Goal: Find contact information: Obtain details needed to contact an individual or organization

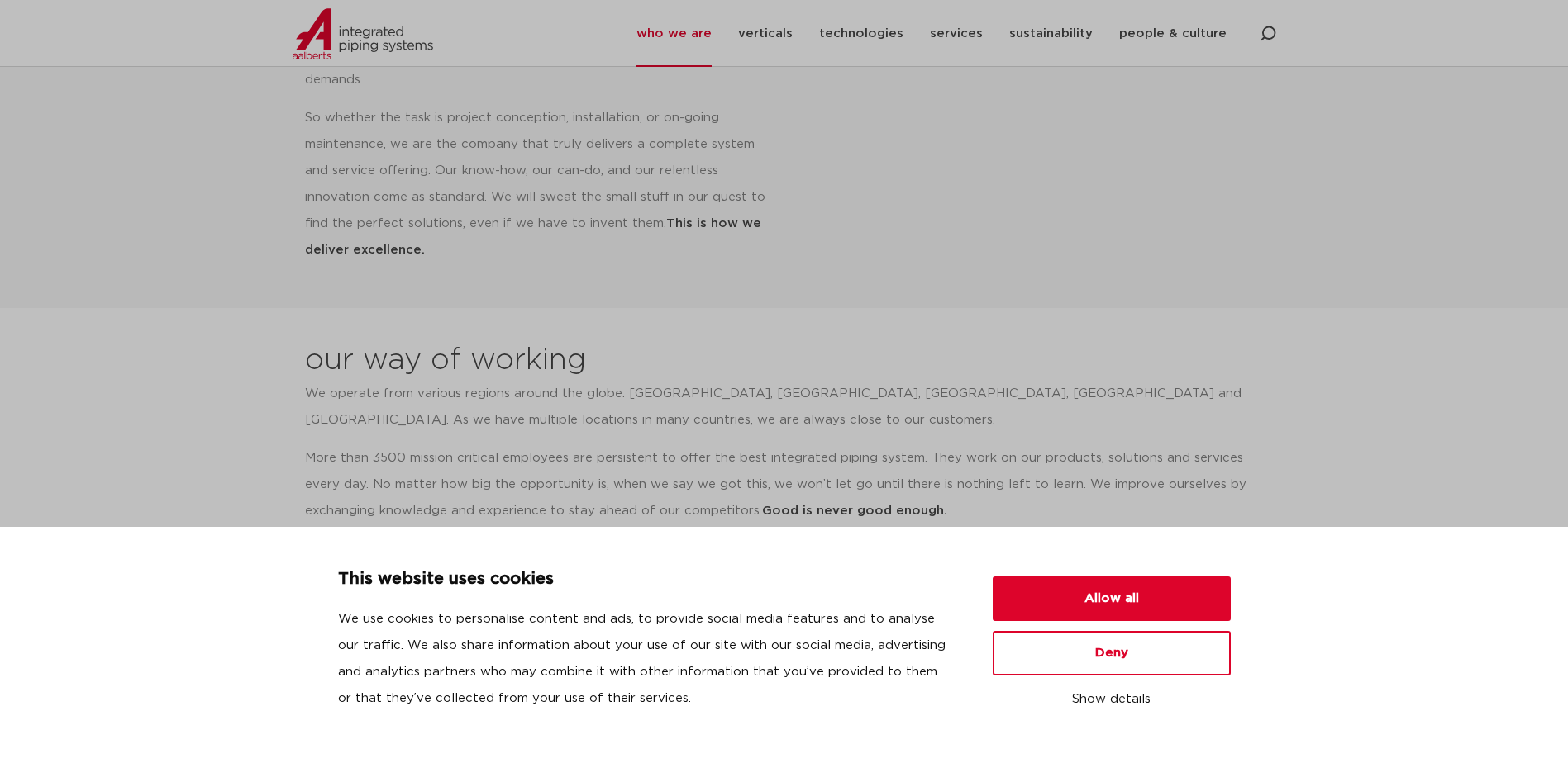
scroll to position [1569, 0]
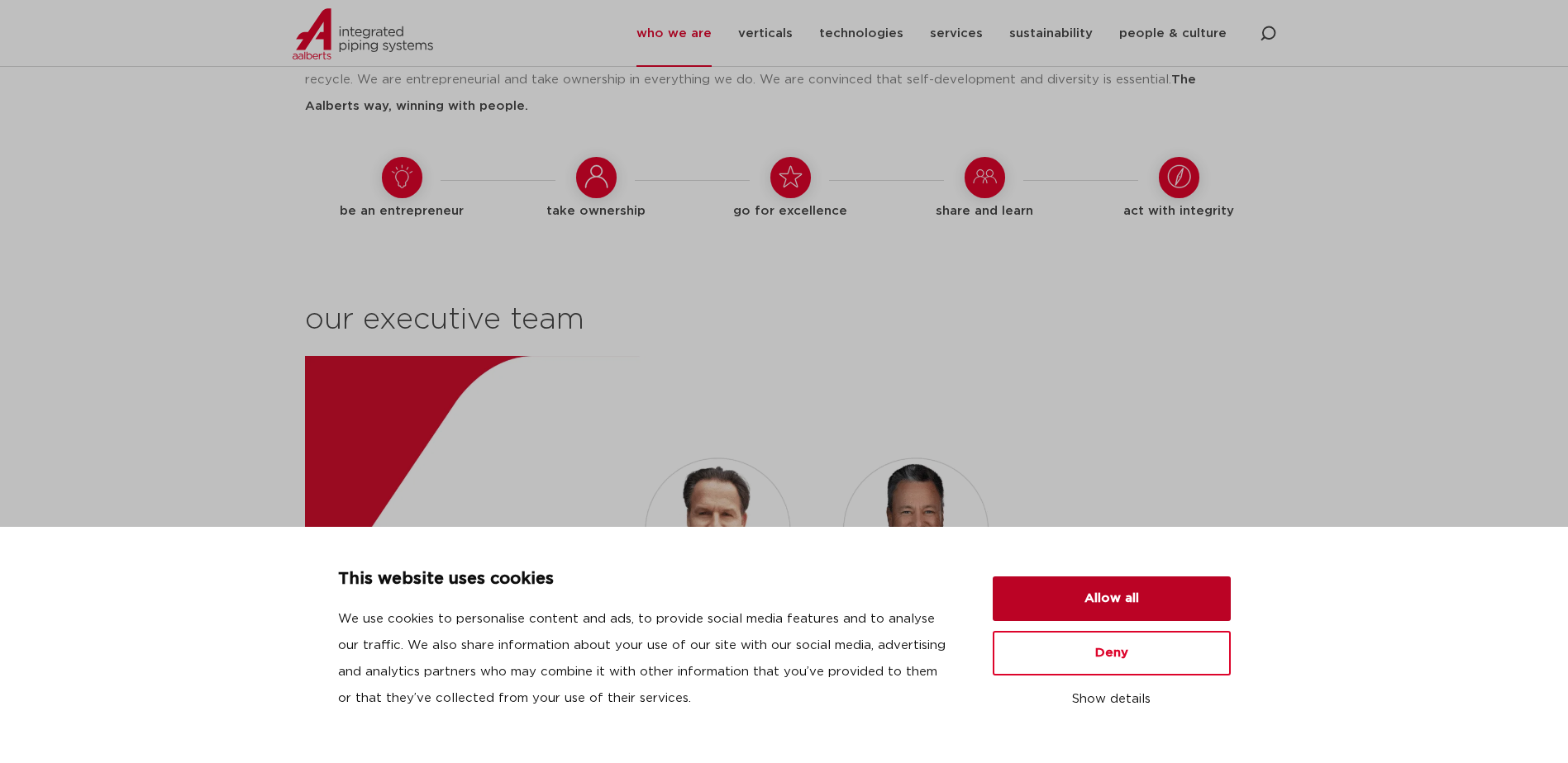
click at [1190, 601] on button "Allow all" at bounding box center [1112, 598] width 238 height 45
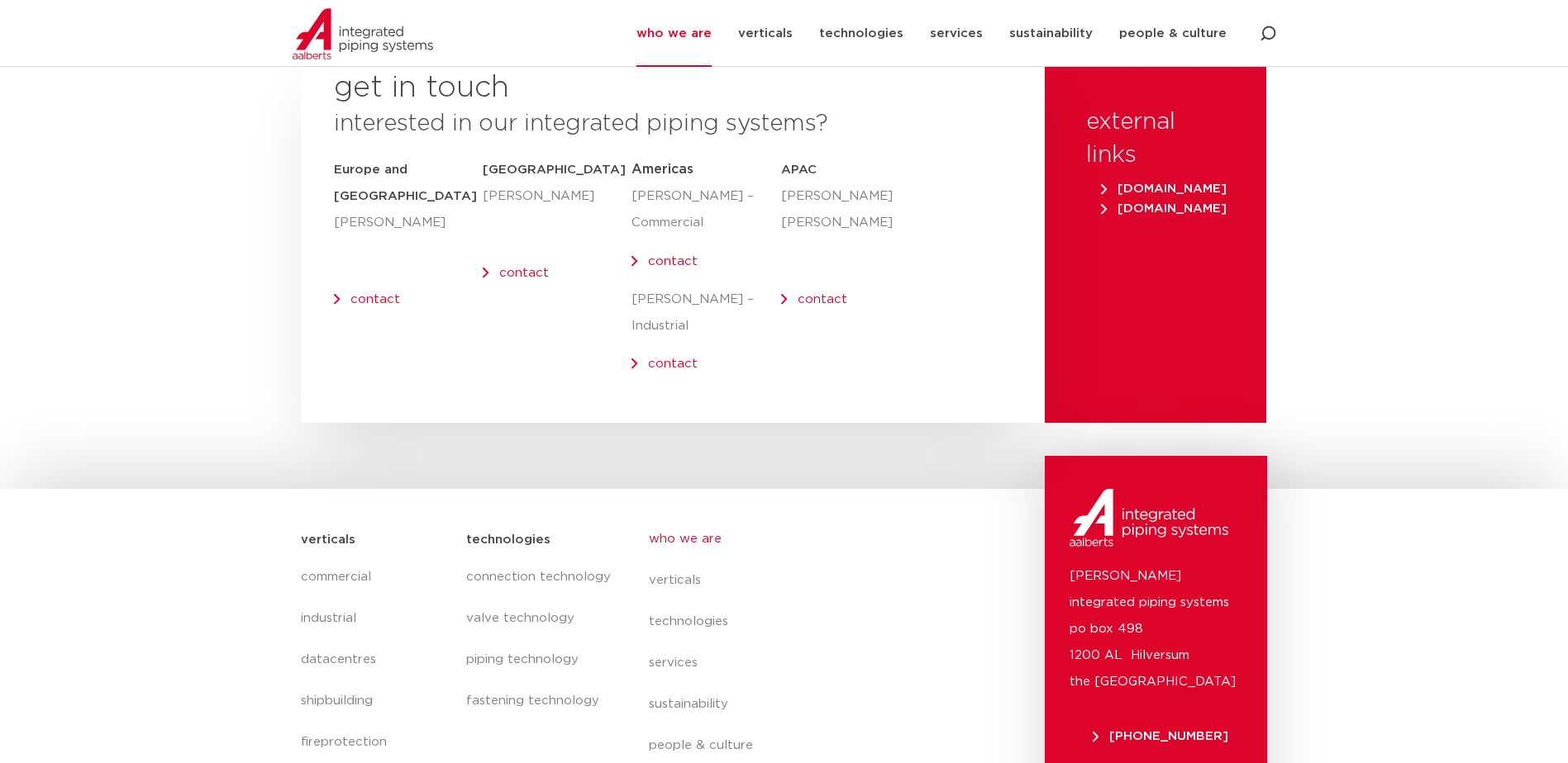
scroll to position [6792, 0]
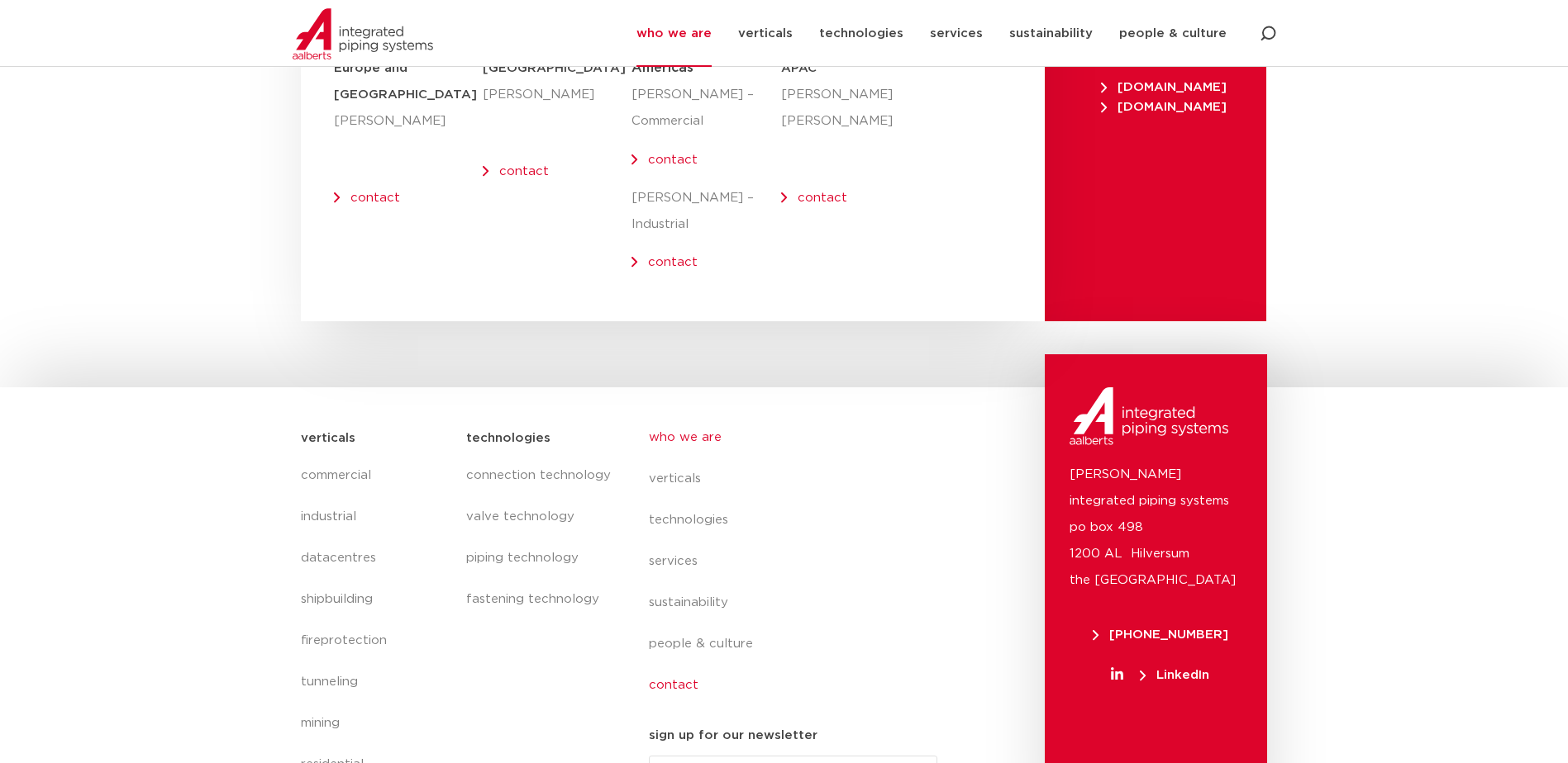
click at [683, 665] on link "contact" at bounding box center [800, 685] width 302 height 41
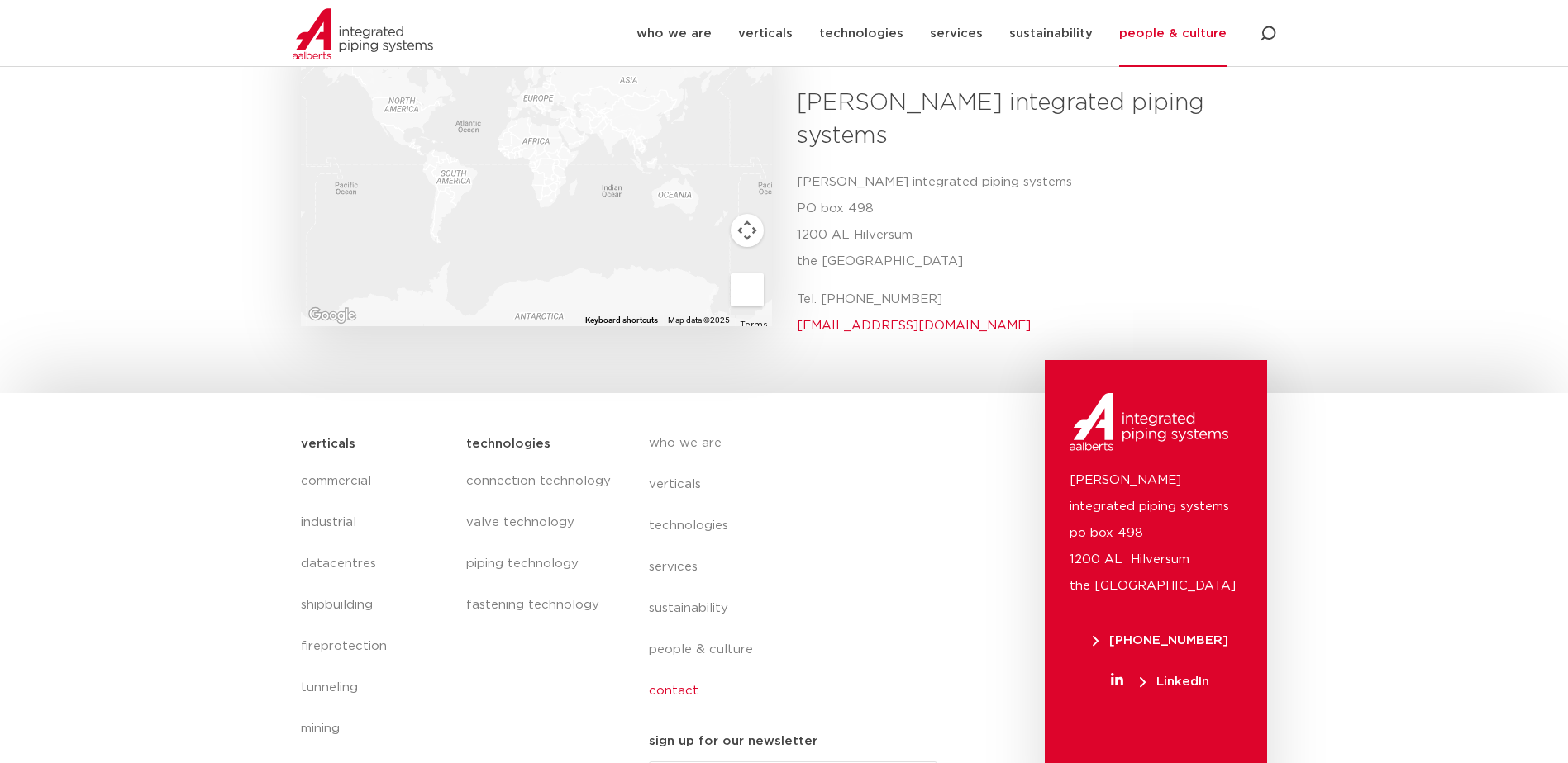
scroll to position [165, 0]
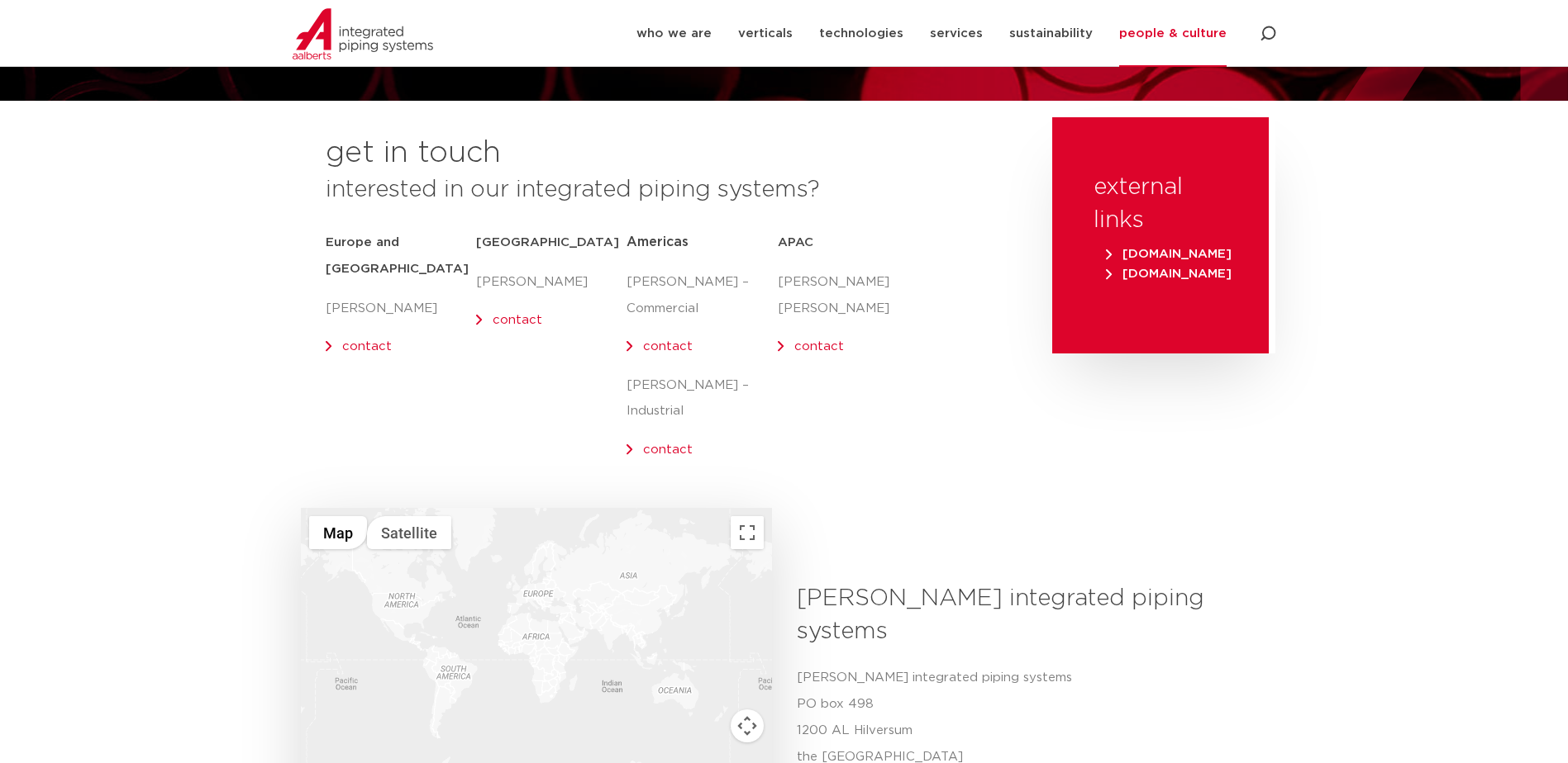
click at [664, 443] on link "contact" at bounding box center [668, 450] width 49 height 13
